Goal: Task Accomplishment & Management: Complete application form

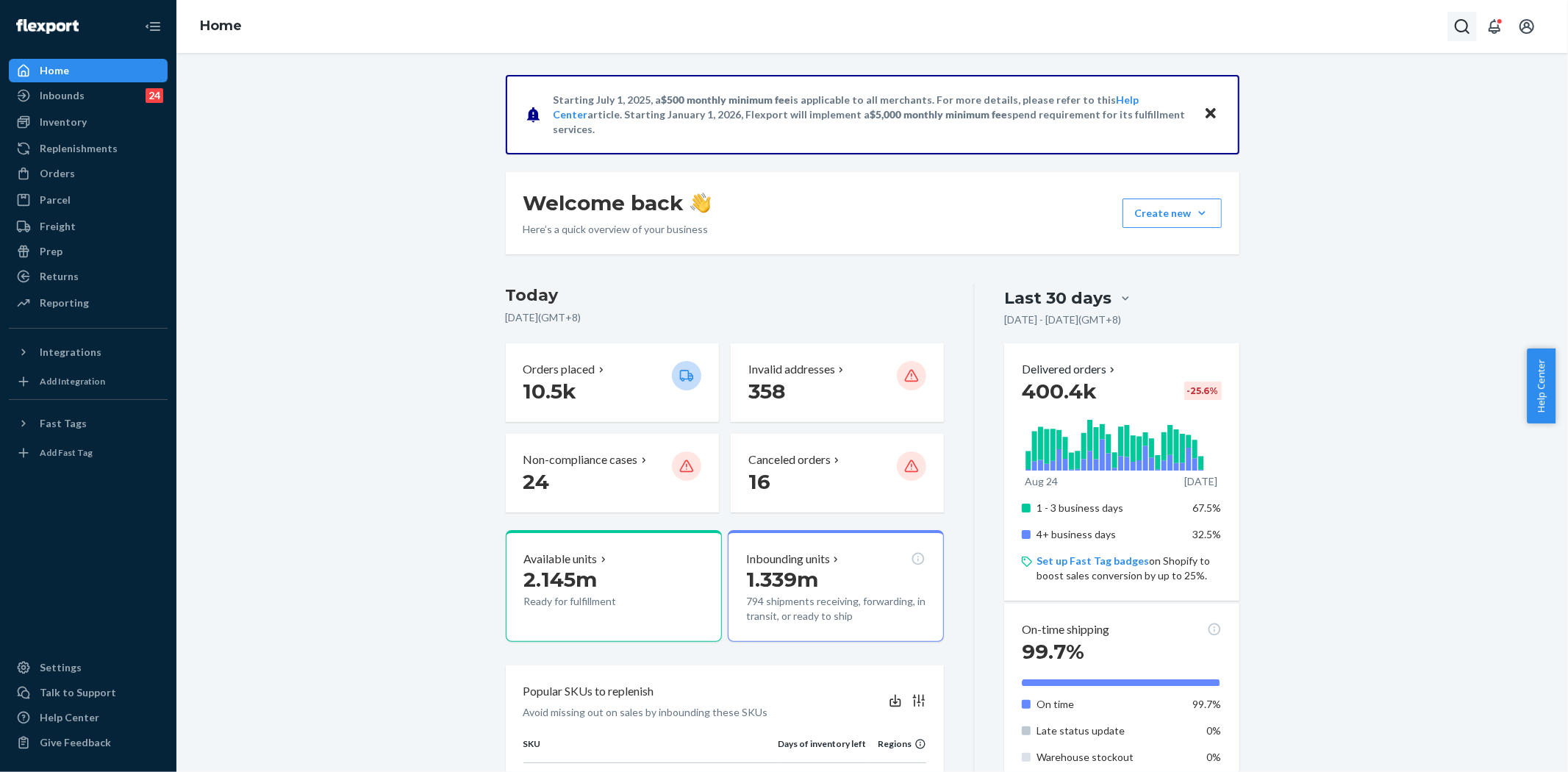
click at [1468, 30] on icon "Open Search Box" at bounding box center [1462, 27] width 18 height 18
type input "254484752"
click at [1324, 99] on p "#254484752DELIVERRSPLIT7112116076588" at bounding box center [1325, 104] width 179 height 13
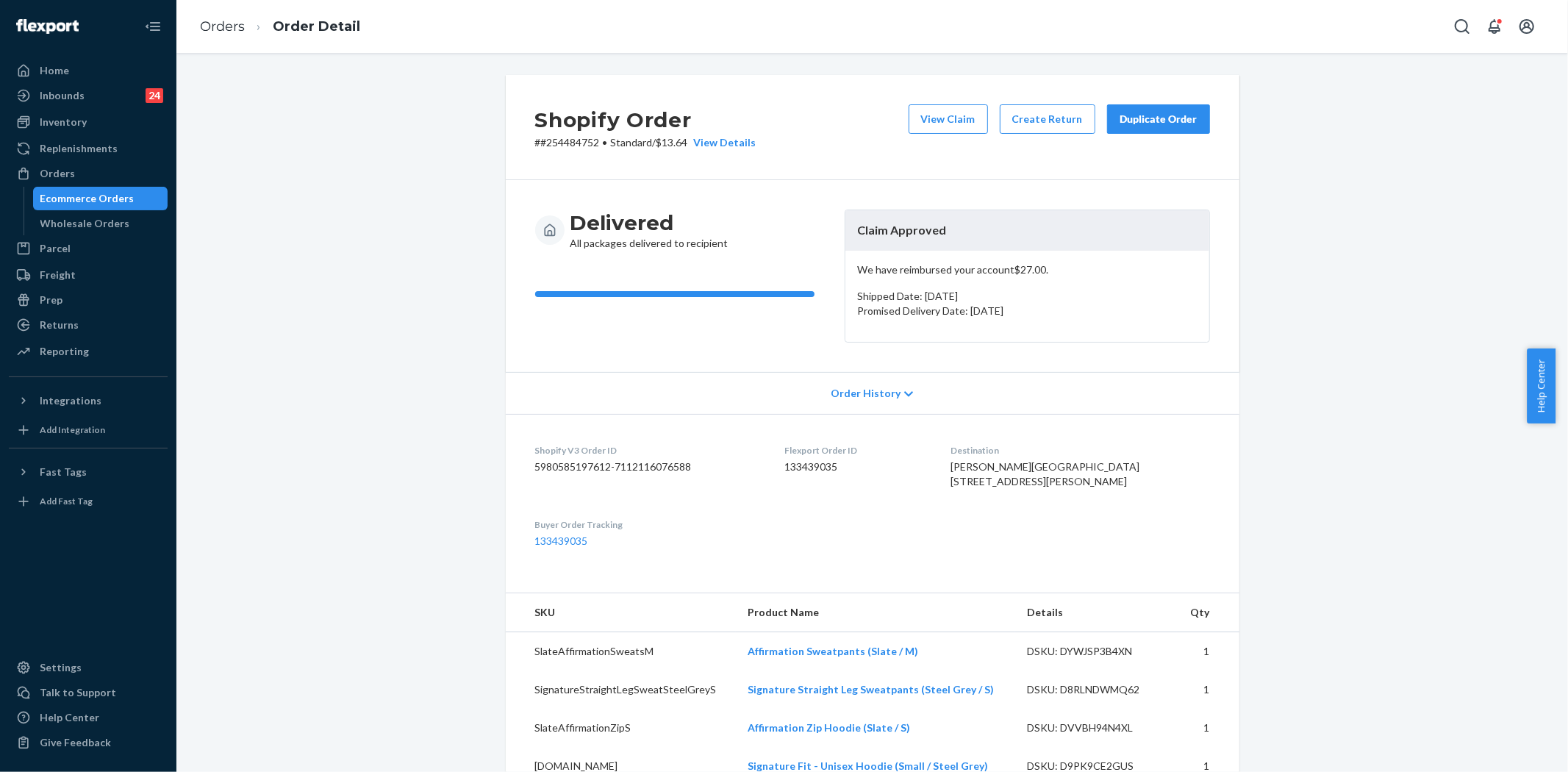
click at [1149, 108] on button "Duplicate Order" at bounding box center [1158, 118] width 103 height 30
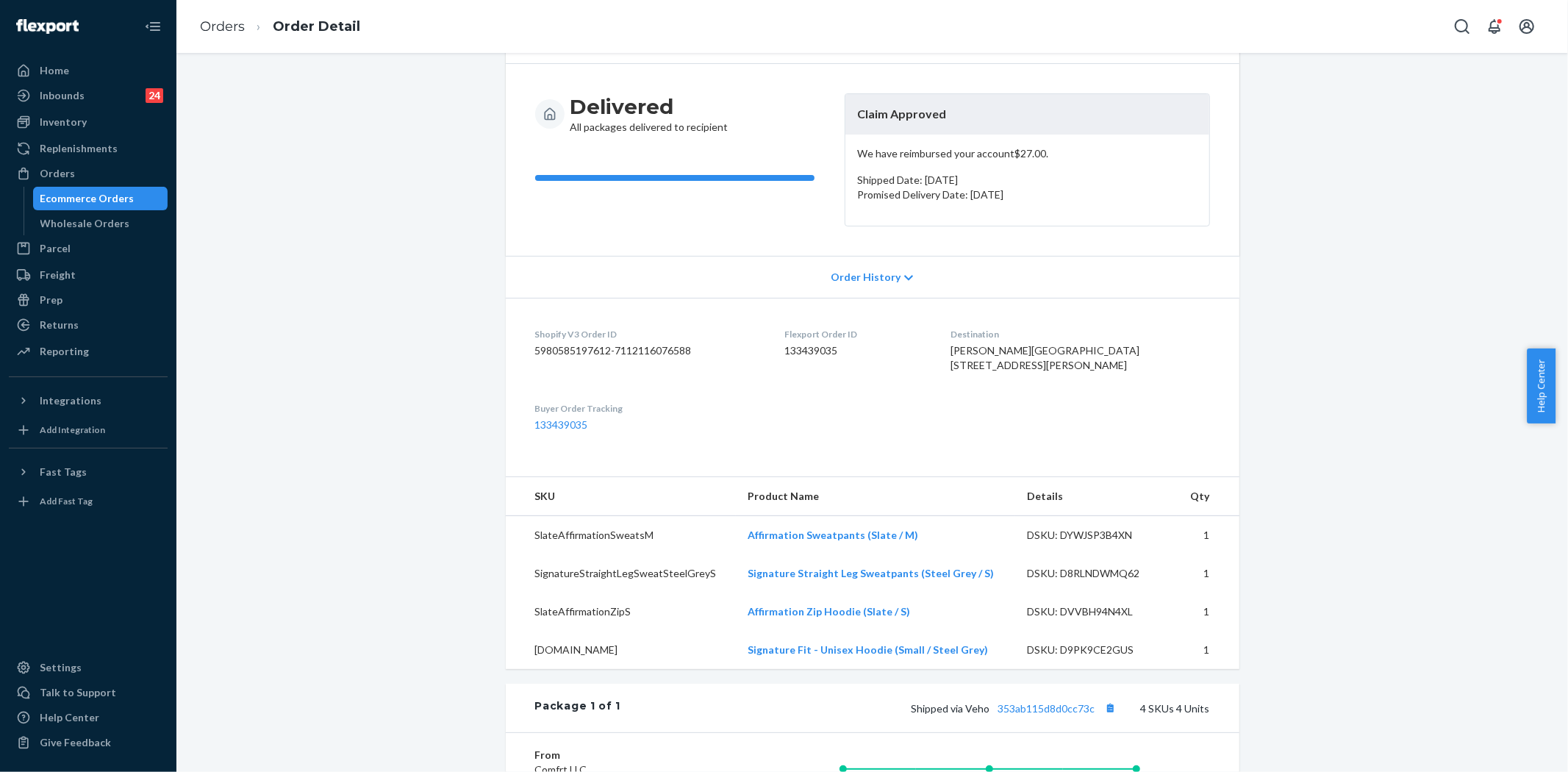
scroll to position [326, 0]
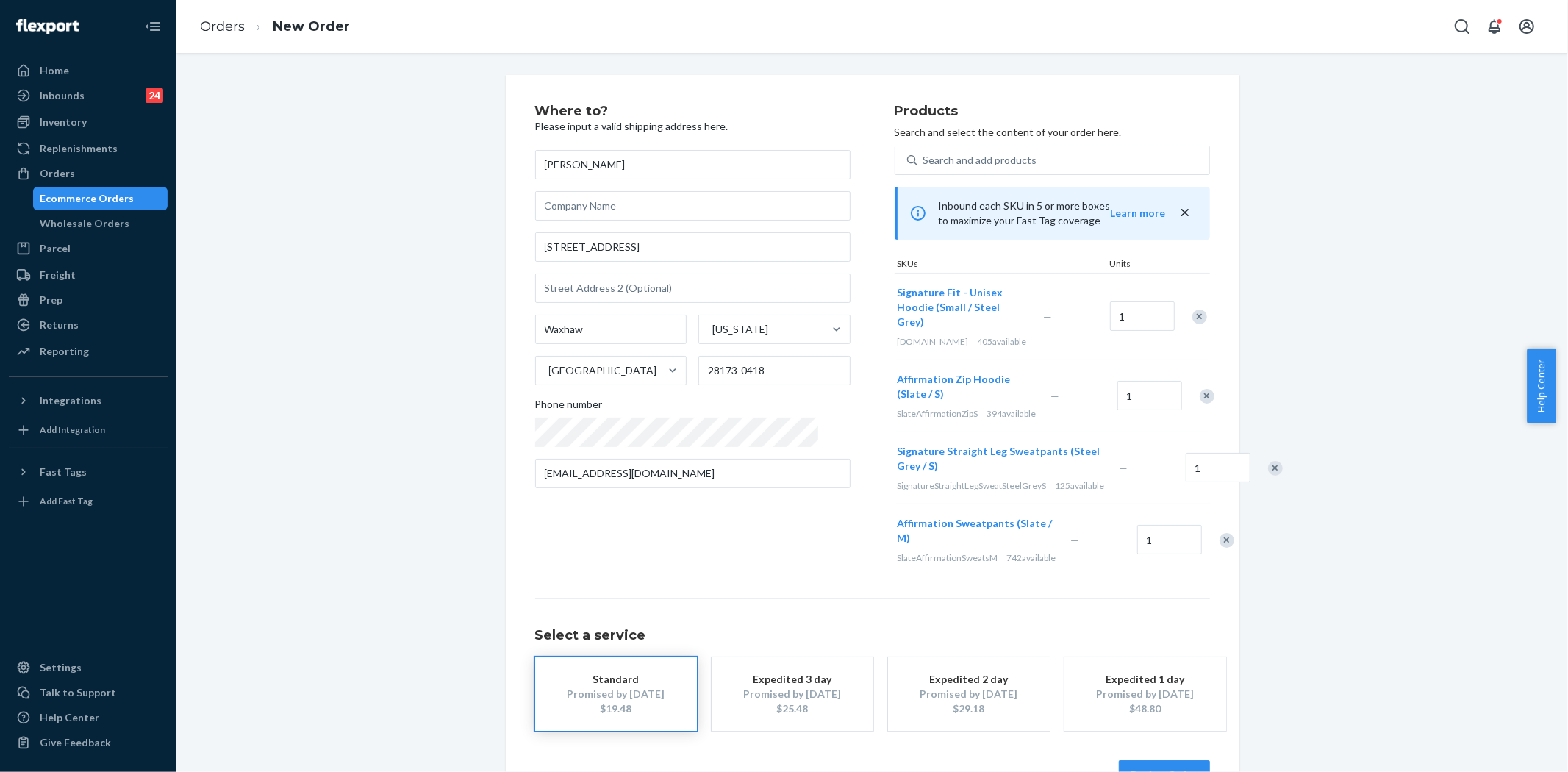
click at [1193, 311] on div "Remove Item" at bounding box center [1200, 317] width 14 height 14
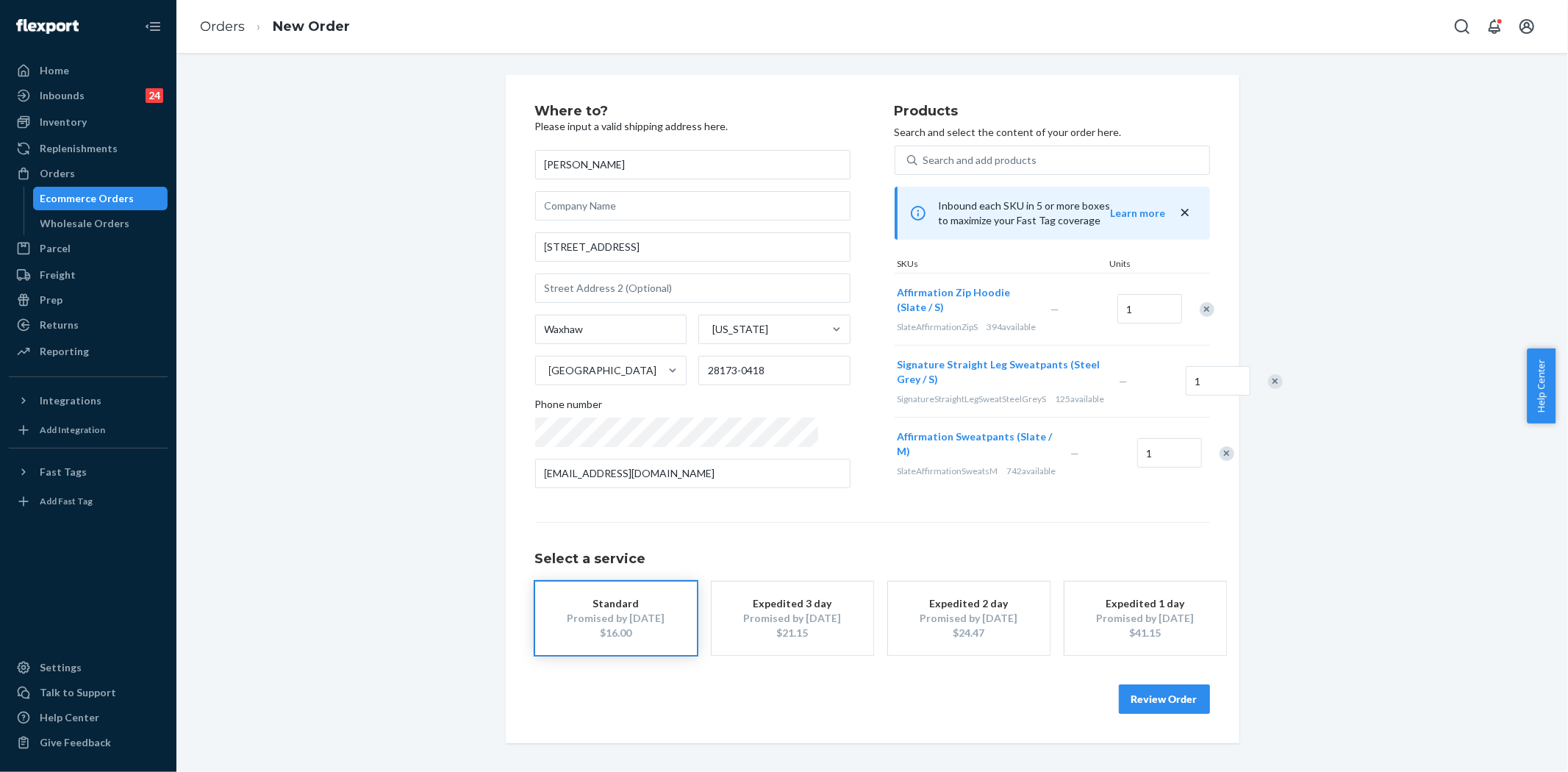
click at [1249, 367] on div at bounding box center [1267, 381] width 37 height 39
click at [1268, 375] on div "Remove Item" at bounding box center [1275, 382] width 14 height 14
click at [1220, 389] on div "Remove Item" at bounding box center [1227, 382] width 14 height 14
click at [1150, 692] on button "Review Order" at bounding box center [1165, 698] width 92 height 30
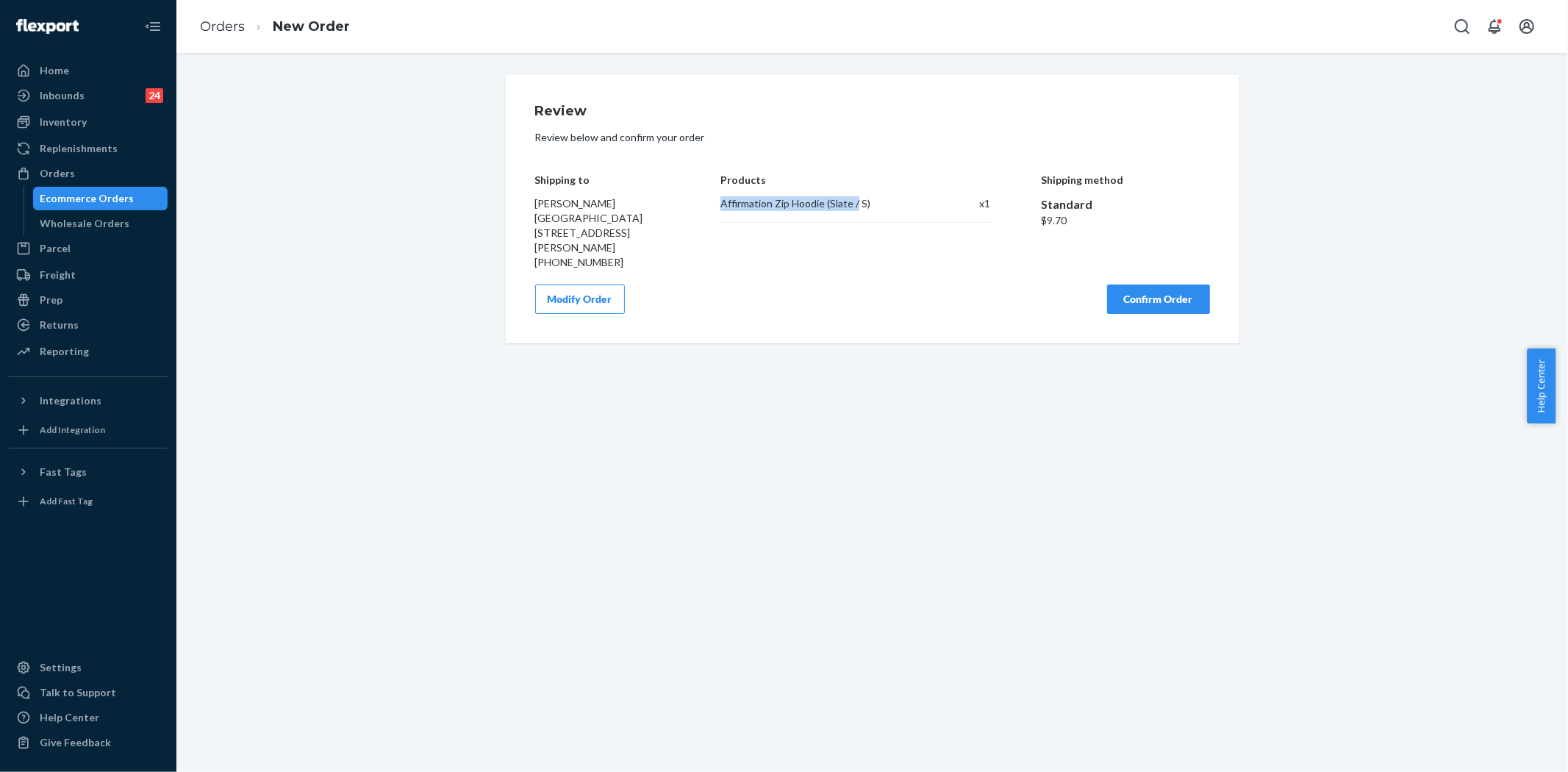
copy div "Affirmation Zip Hoodie (Slate /"
drag, startPoint x: 715, startPoint y: 200, endPoint x: 868, endPoint y: 201, distance: 153.0
click at [868, 201] on div "Affirmation Zip Hoodie (Slate / S)" at bounding box center [826, 204] width 213 height 14
copy div "Affirmation Zip Hoodie (Slate / S)"
click at [1155, 285] on button "Confirm Order" at bounding box center [1158, 299] width 103 height 30
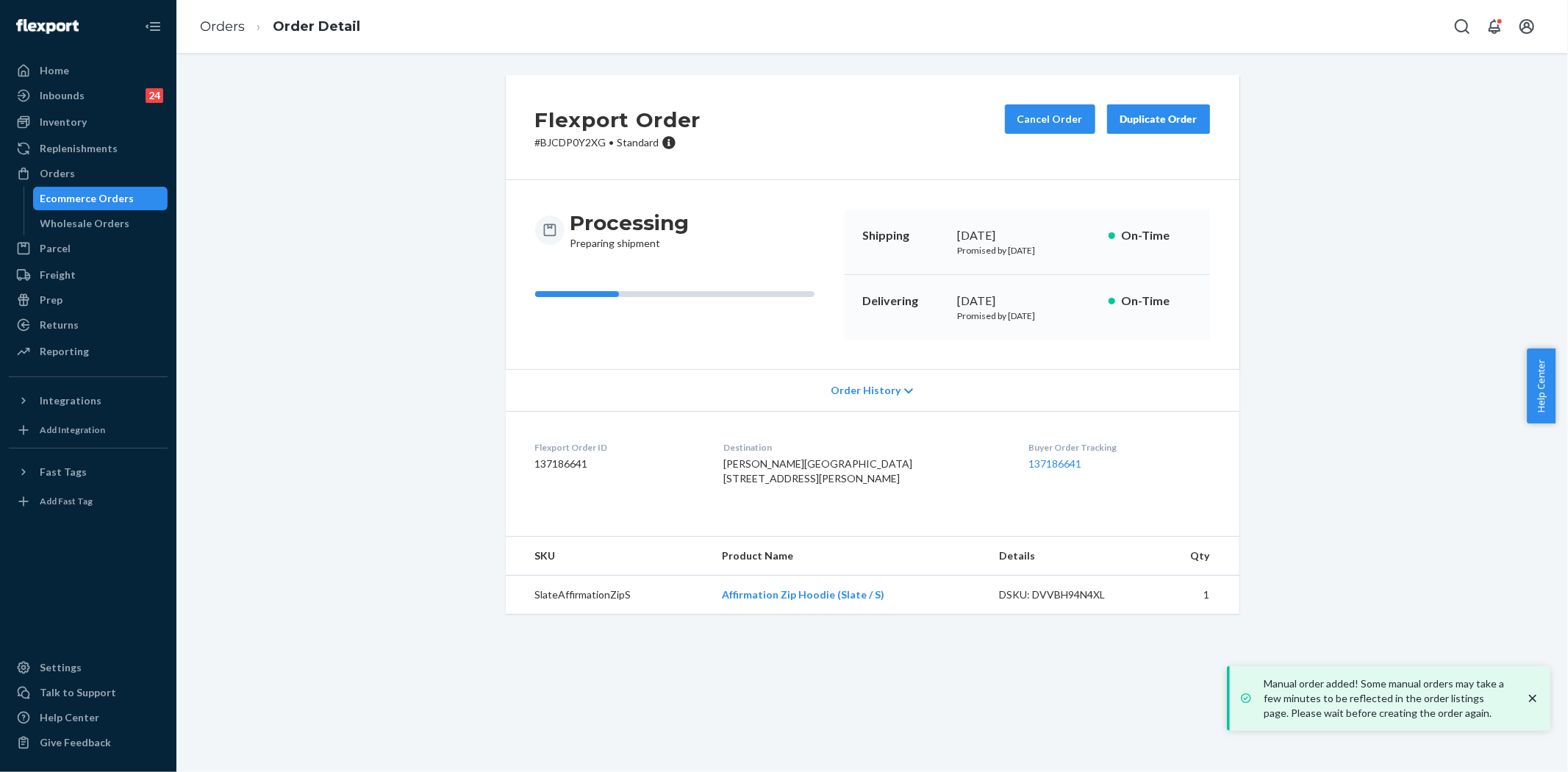
copy div "[DATE]"
drag, startPoint x: 947, startPoint y: 235, endPoint x: 1056, endPoint y: 233, distance: 109.0
click at [1056, 233] on div "Shipping [DATE] Promised by [DATE] On-Time" at bounding box center [1027, 241] width 366 height 66
copy div "Delivering [DATE]"
drag, startPoint x: 853, startPoint y: 295, endPoint x: 1506, endPoint y: 408, distance: 662.7
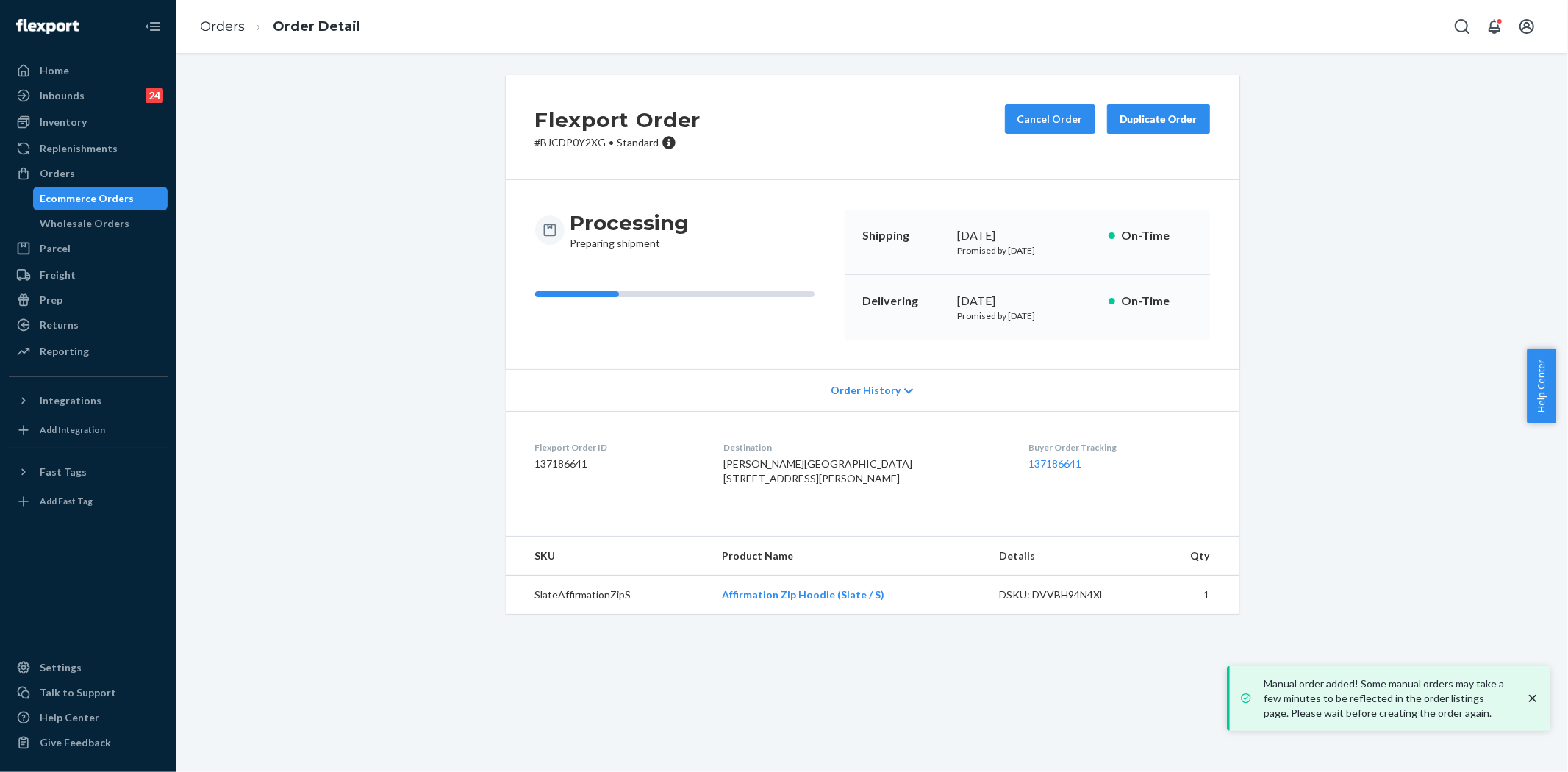
click at [1048, 291] on div "Delivering [DATE] Promised by [DATE] On-Time" at bounding box center [1027, 307] width 366 height 65
copy div "Buyer Order Tracking 137186641"
drag, startPoint x: 995, startPoint y: 445, endPoint x: 1061, endPoint y: 457, distance: 67.1
click at [1061, 457] on dl "Flexport Order ID 137186641 Destination [PERSON_NAME][GEOGRAPHIC_DATA] [STREET_…" at bounding box center [872, 466] width 734 height 110
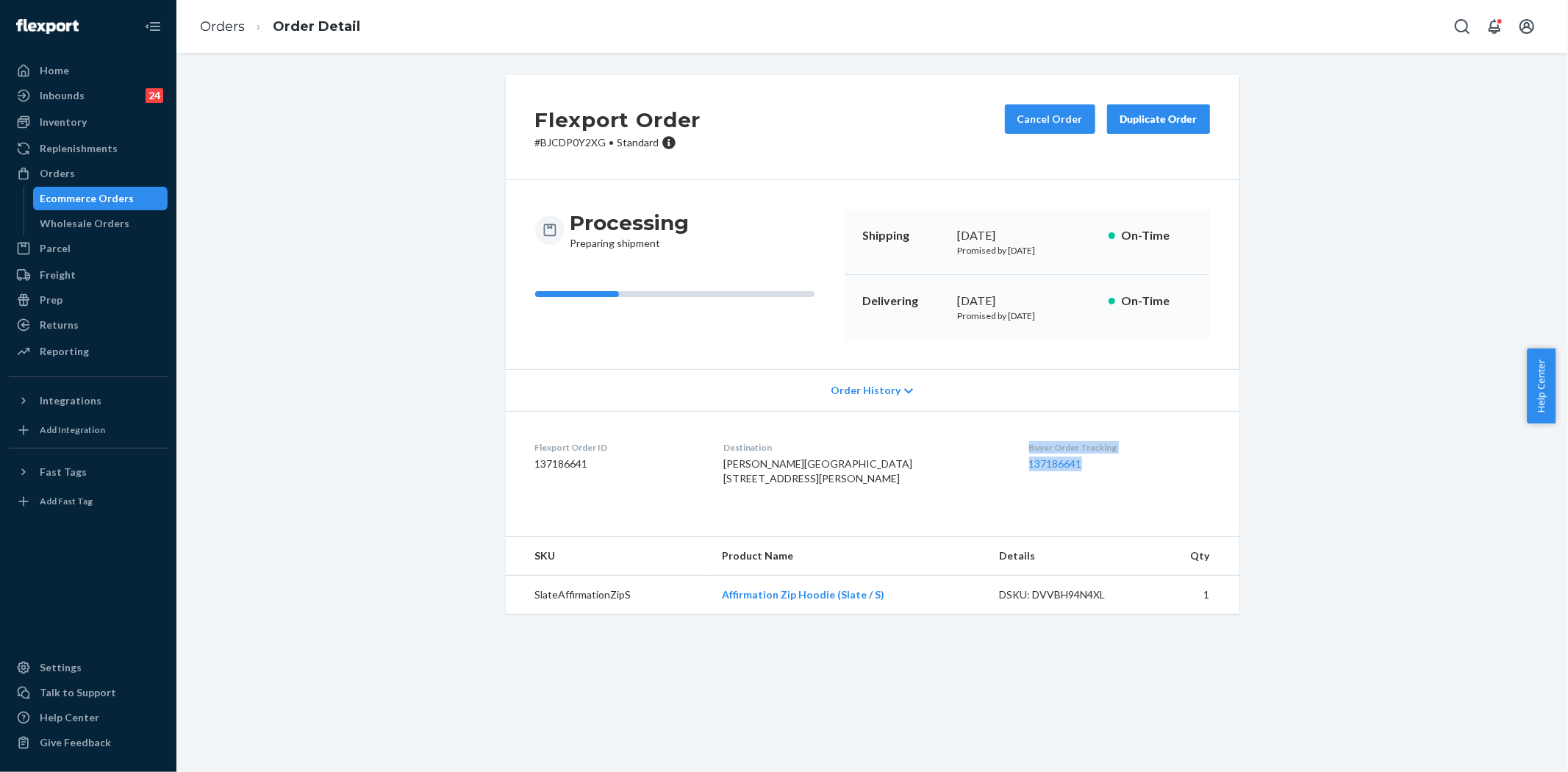
click at [1087, 478] on div "Buyer Order Tracking 137186641" at bounding box center [1119, 466] width 181 height 50
copy link "137186641"
drag, startPoint x: 1053, startPoint y: 464, endPoint x: 1000, endPoint y: 469, distance: 53.2
click at [1029, 469] on dd "137186641" at bounding box center [1119, 463] width 181 height 14
click at [1468, 22] on icon "Open Search Box" at bounding box center [1462, 27] width 18 height 18
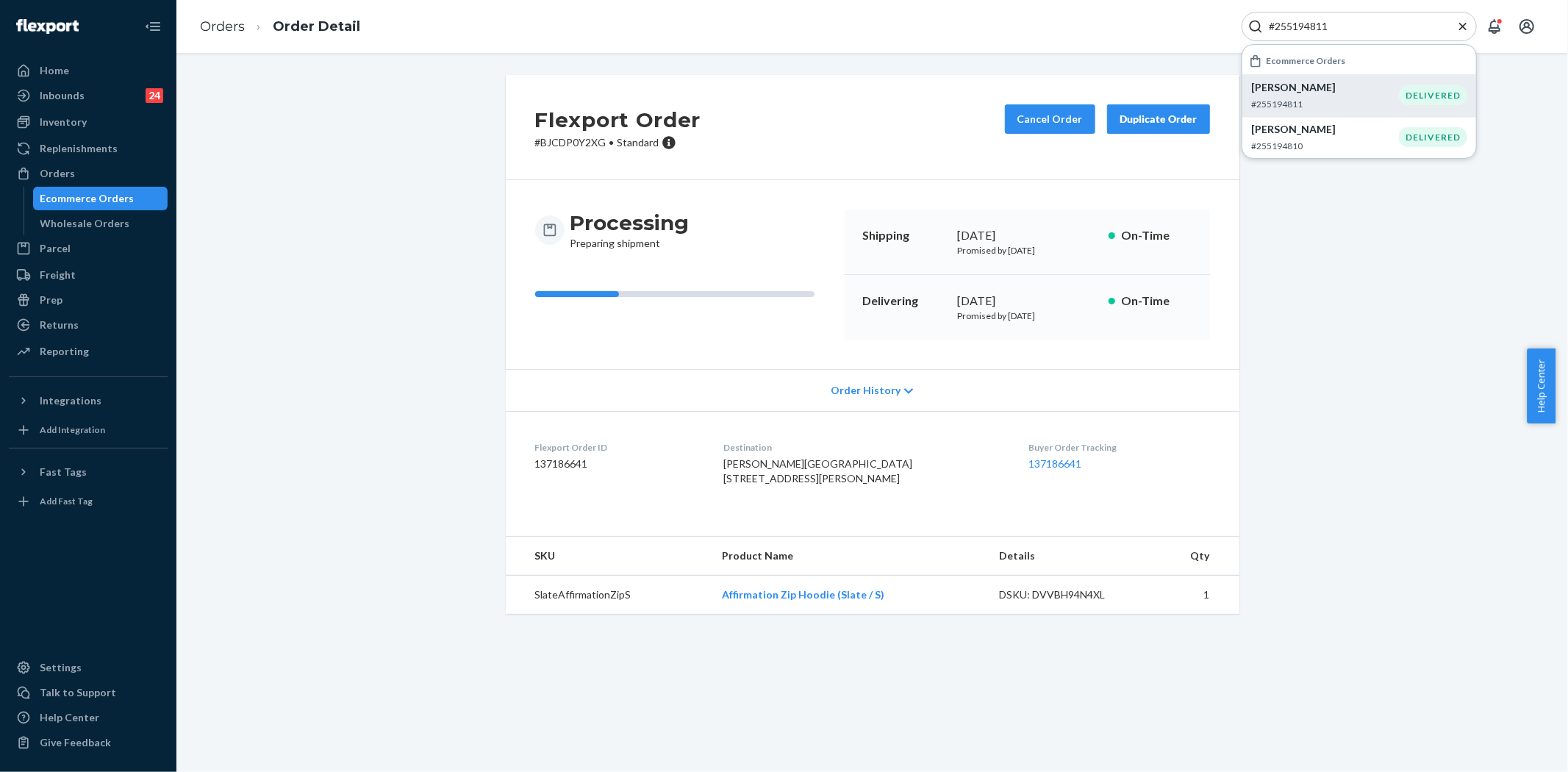
type input "#255194811"
click at [1295, 92] on p "[PERSON_NAME]" at bounding box center [1325, 87] width 148 height 14
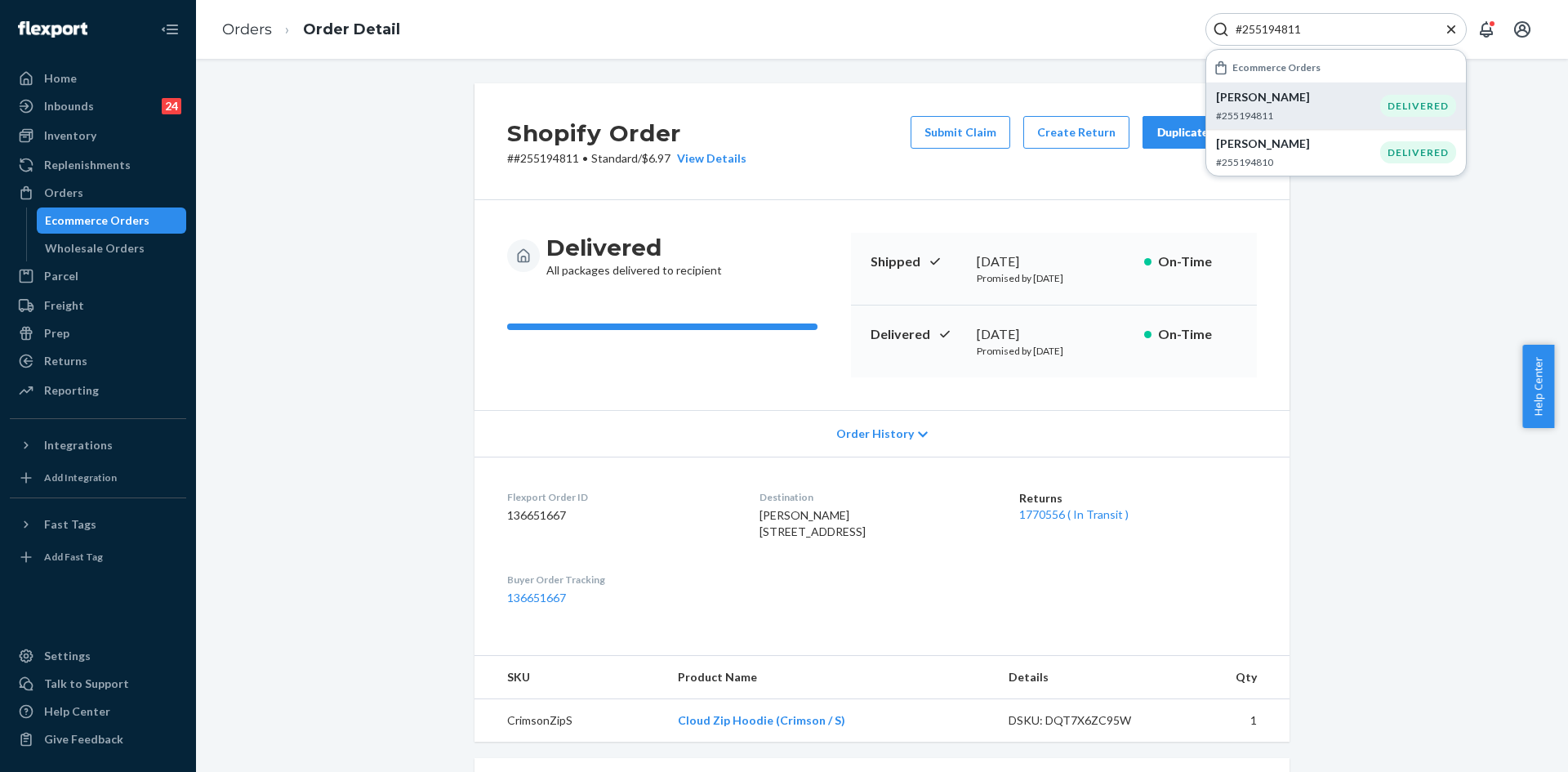
click at [1447, 26] on icon "Close Search" at bounding box center [1451, 29] width 16 height 16
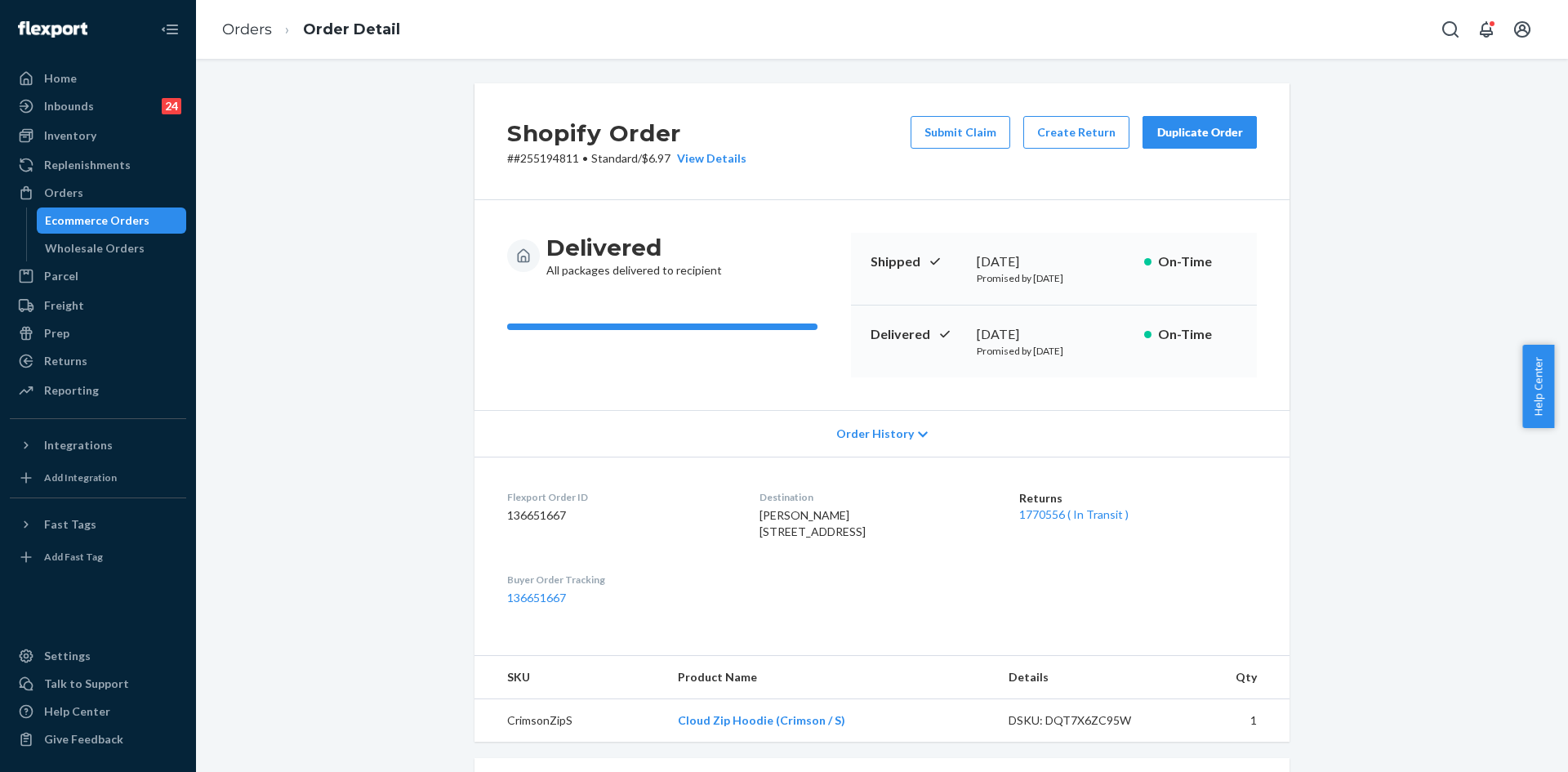
click at [1191, 123] on button "Duplicate Order" at bounding box center [1199, 132] width 115 height 33
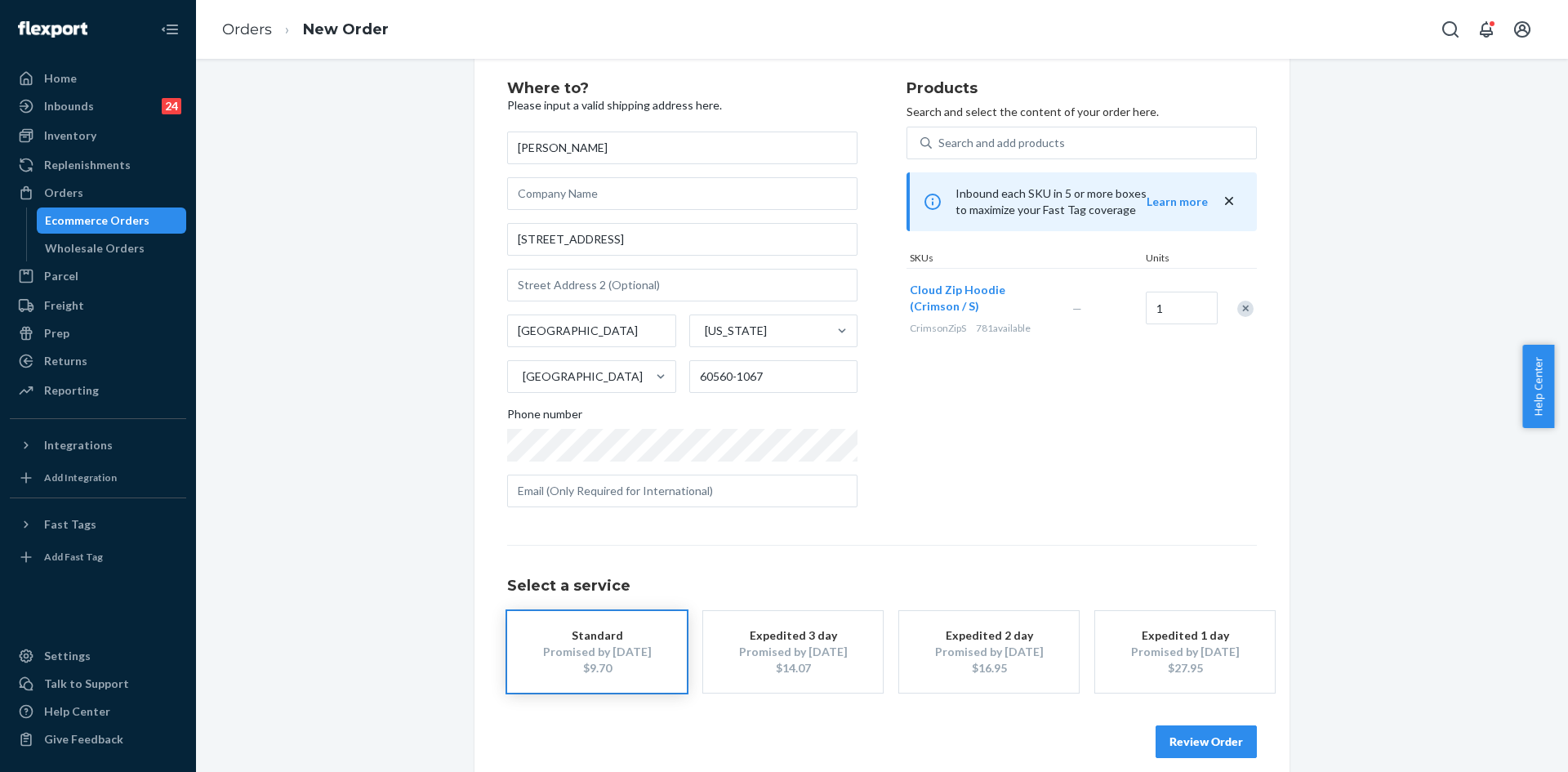
scroll to position [54, 0]
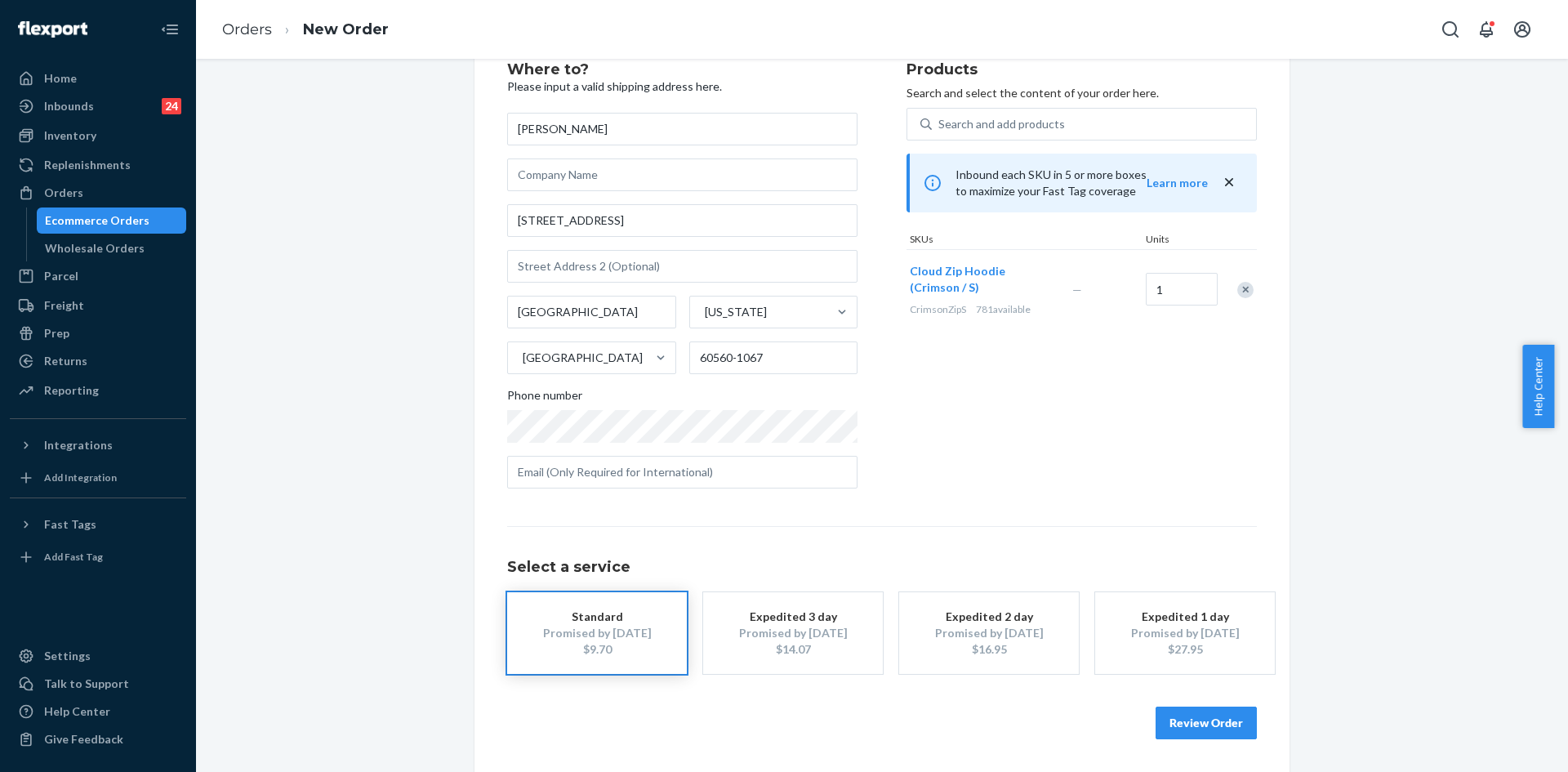
click at [1187, 722] on button "Review Order" at bounding box center [1206, 722] width 102 height 33
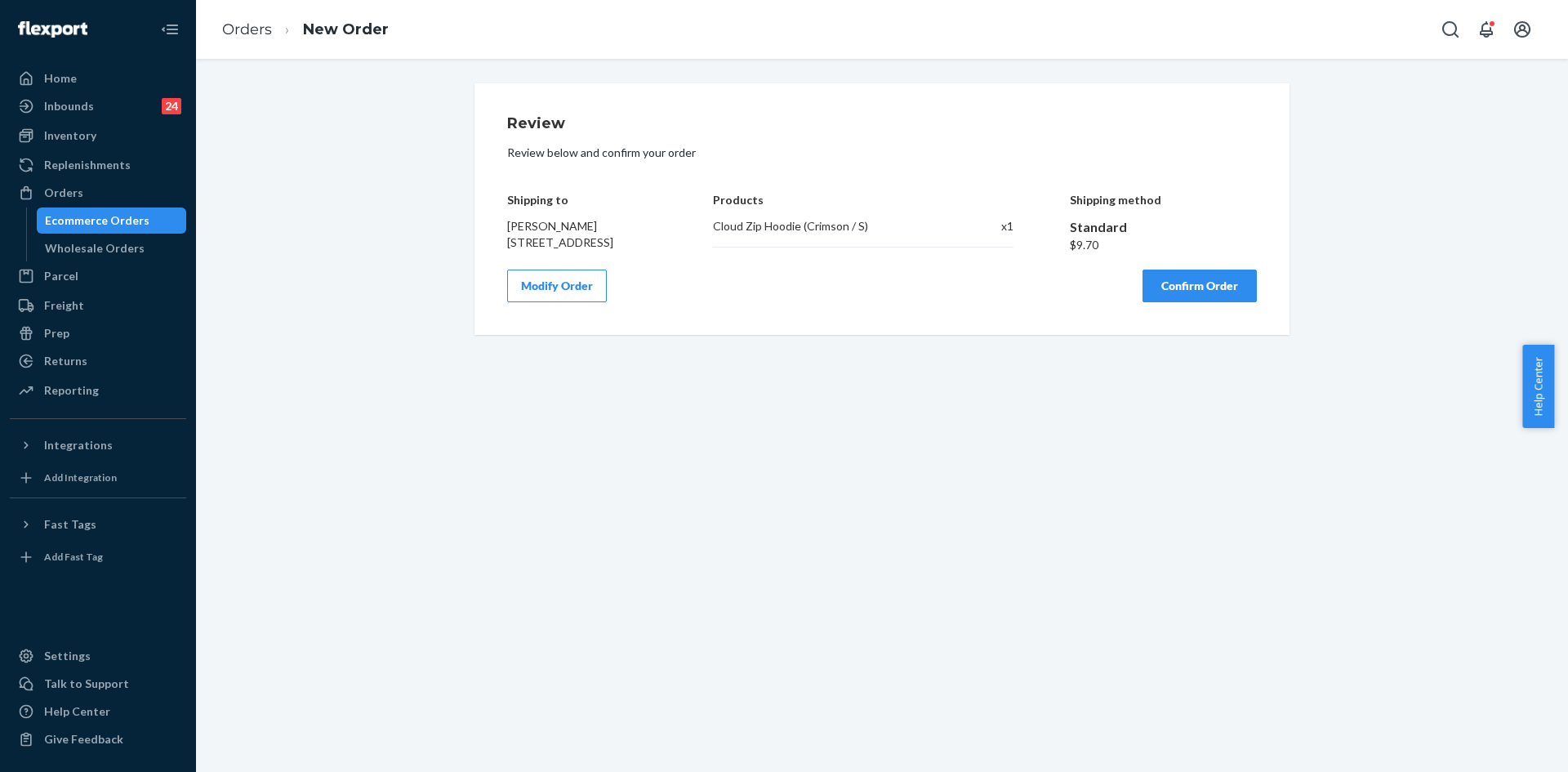
scroll to position [0, 0]
copy div "Cloud Zip Hoodie (Crimson / S"
copy div "Cloud Zip Hoodie (Crimson / S)"
drag, startPoint x: 709, startPoint y: 218, endPoint x: 862, endPoint y: 230, distance: 153.5
click at [862, 230] on div "Cloud Zip Hoodie (Crimson / S)" at bounding box center [831, 226] width 236 height 16
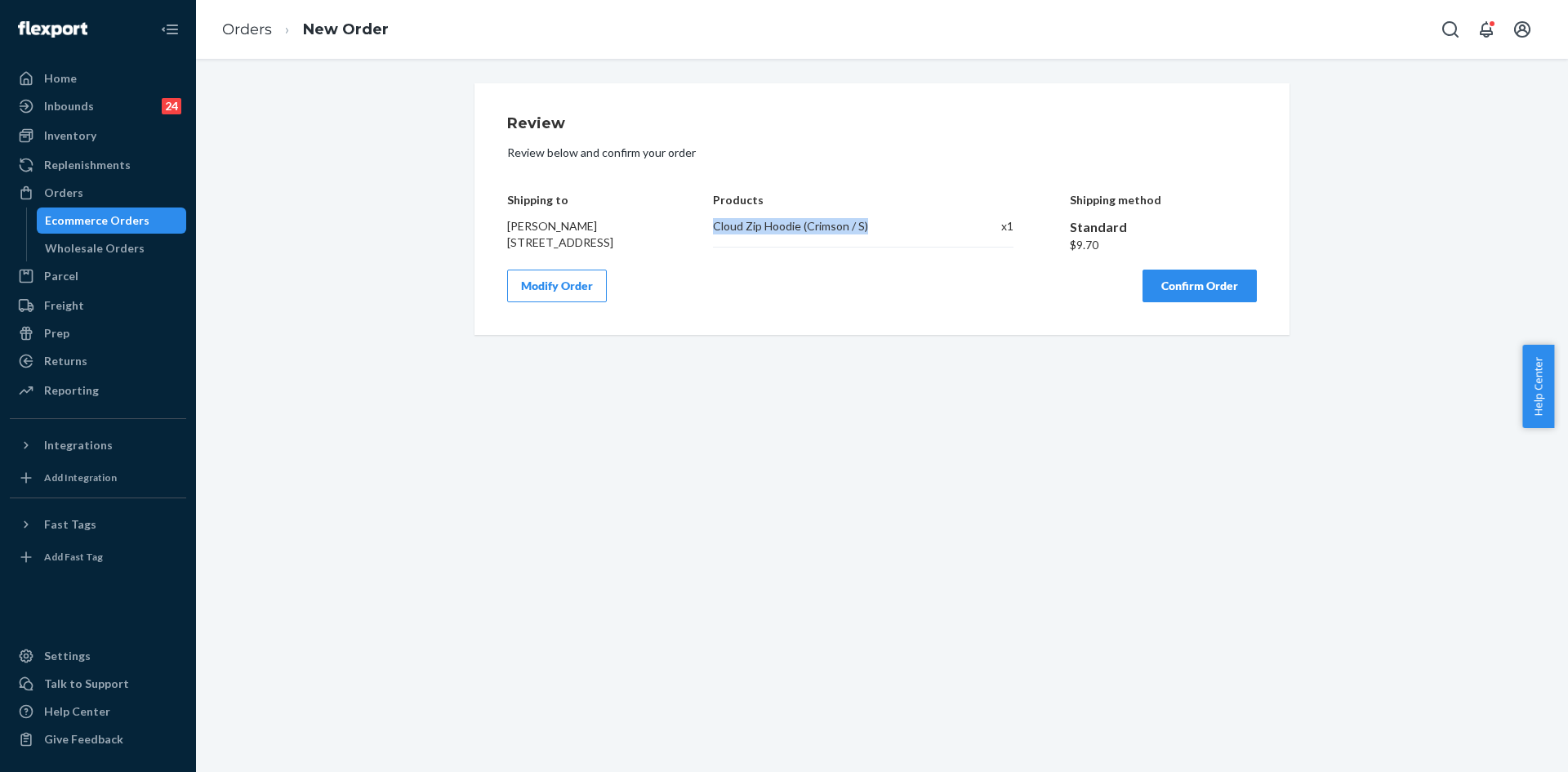
click at [1186, 302] on button "Confirm Order" at bounding box center [1199, 285] width 115 height 33
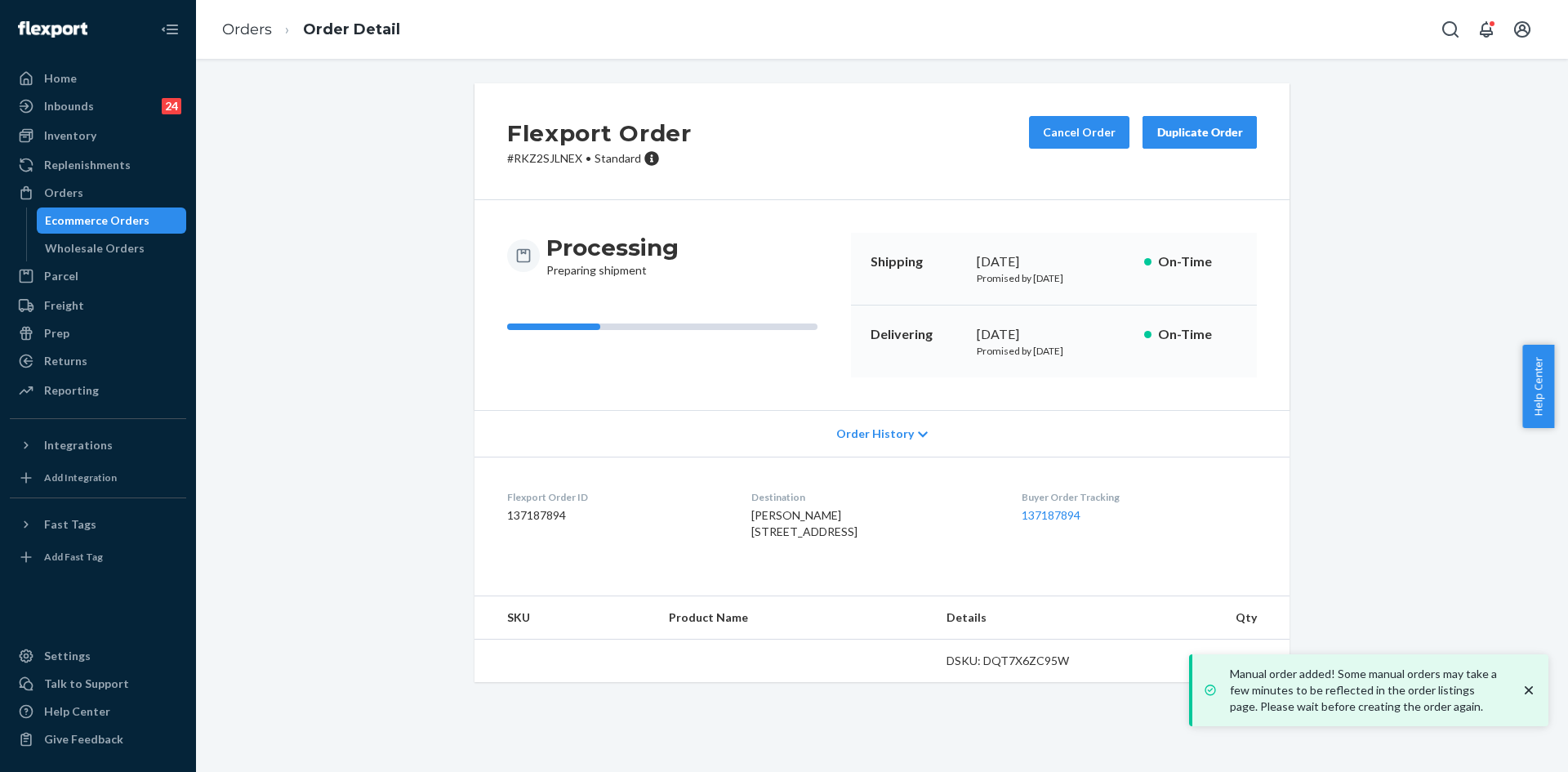
copy div "[DATE], 202"
copy div "[DATE]"
drag, startPoint x: 971, startPoint y: 259, endPoint x: 1085, endPoint y: 260, distance: 114.0
click at [1085, 260] on div "[DATE]" at bounding box center [1053, 261] width 155 height 19
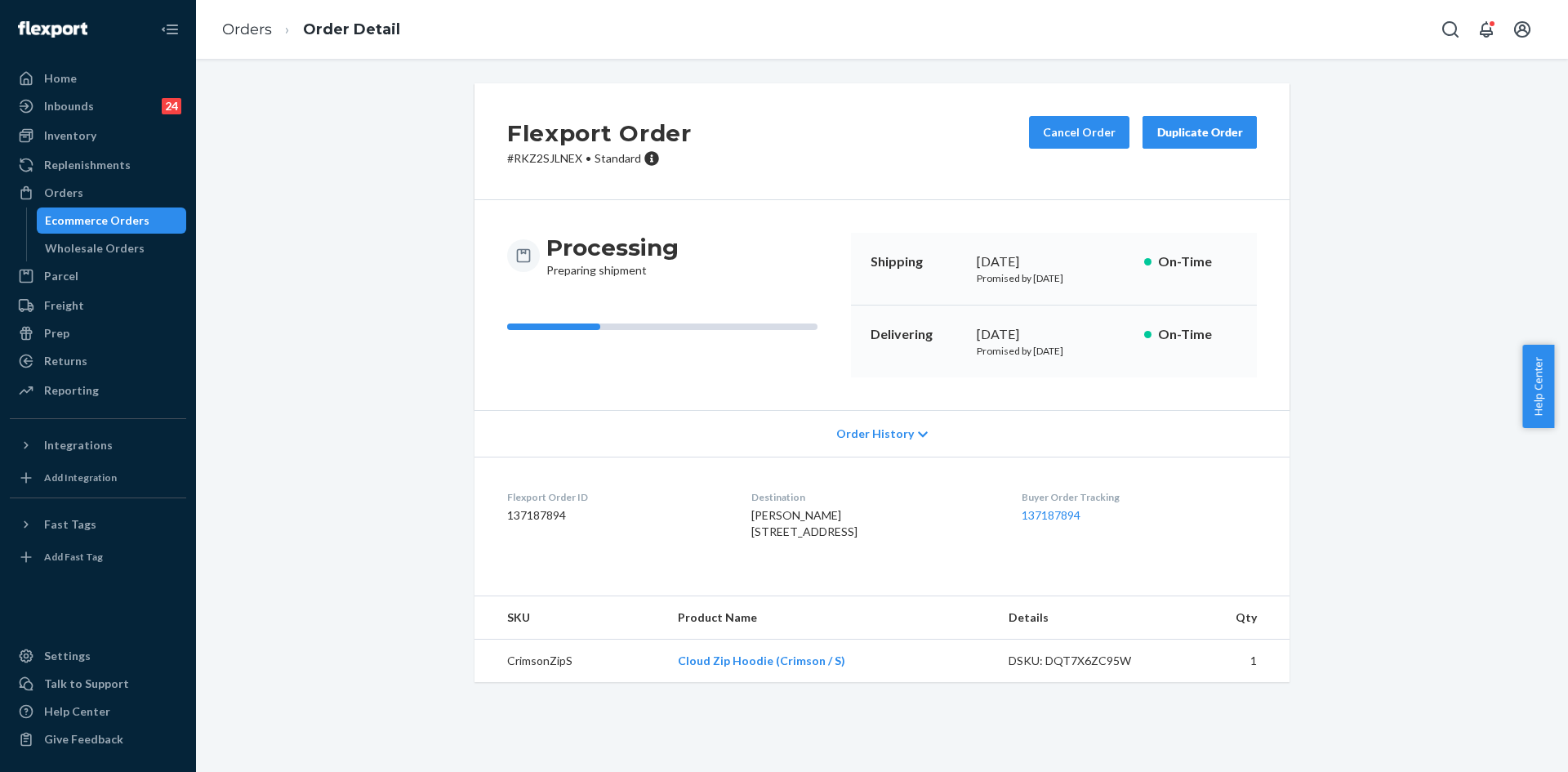
drag, startPoint x: 970, startPoint y: 326, endPoint x: 1068, endPoint y: 336, distance: 98.5
click at [1068, 336] on div "Delivering [DATE] Promised by [DATE] On-Time" at bounding box center [1053, 341] width 406 height 72
drag, startPoint x: 1018, startPoint y: 513, endPoint x: 1084, endPoint y: 516, distance: 66.1
click at [1084, 516] on dl "Flexport Order ID 137187894 Destination [PERSON_NAME] [STREET_ADDRESS]-1067 US …" at bounding box center [882, 518] width 815 height 123
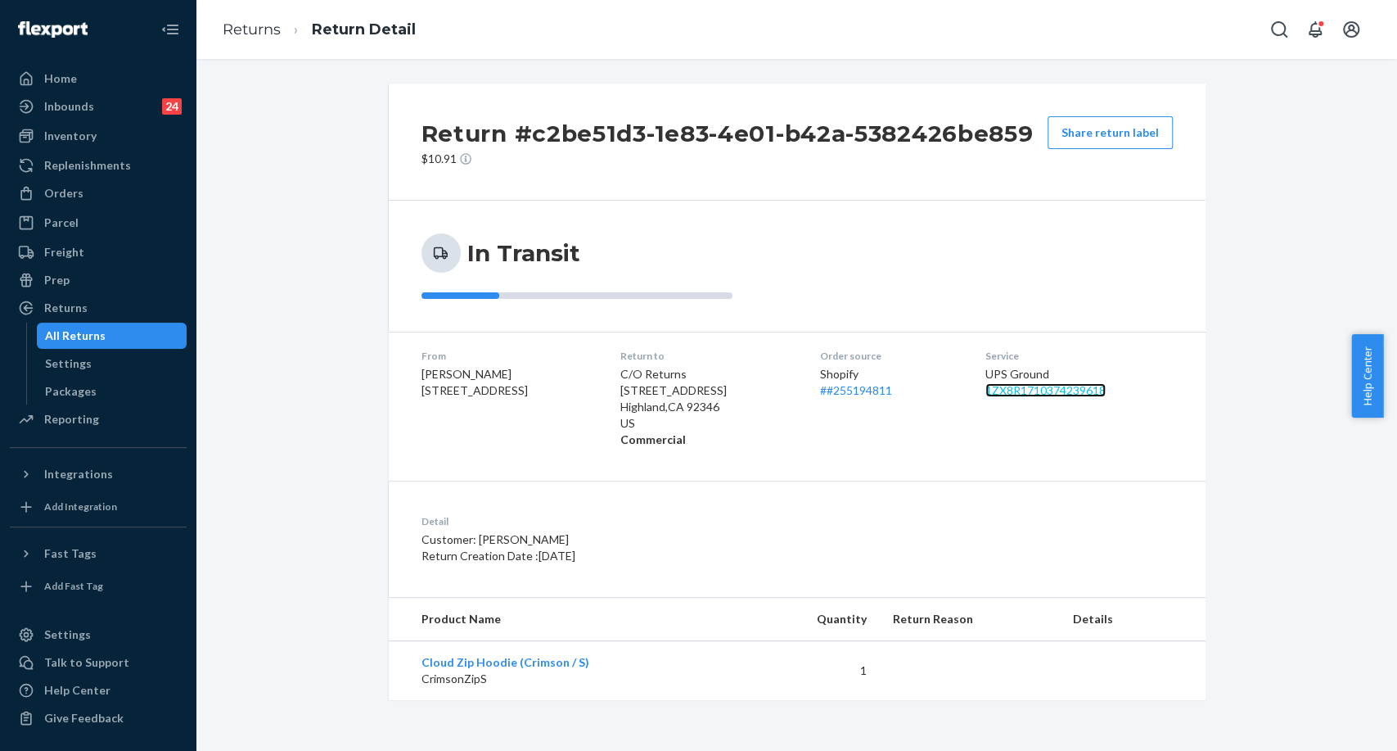
click at [1077, 385] on link "1ZX8R1710374239618" at bounding box center [1046, 390] width 120 height 14
